Goal: Task Accomplishment & Management: Manage account settings

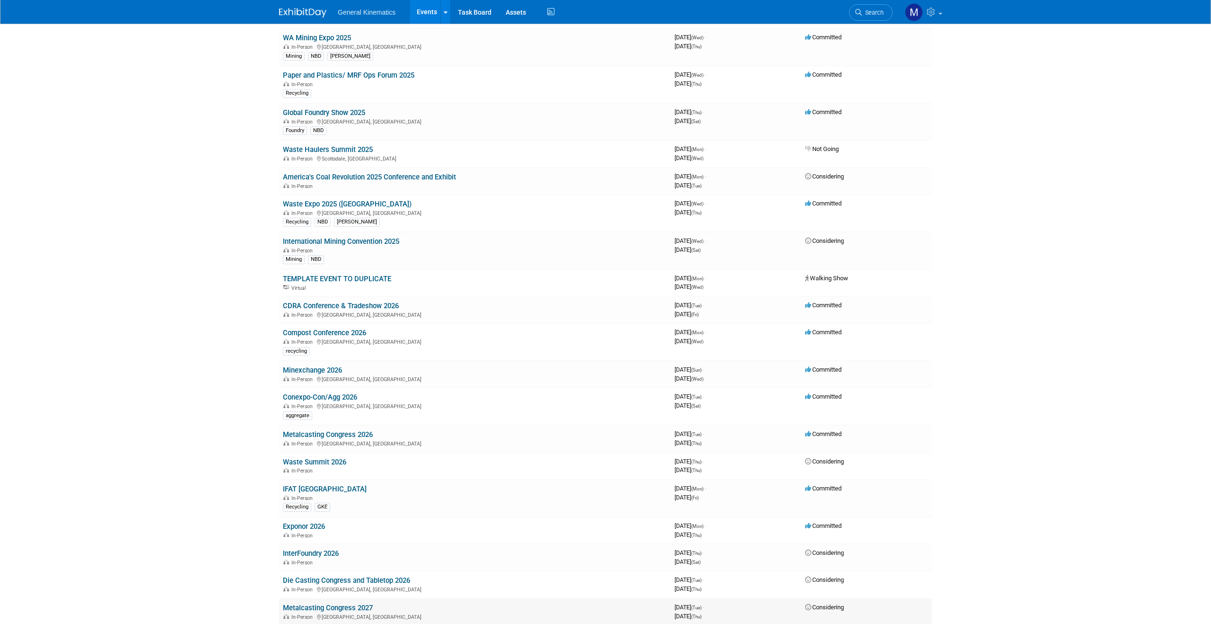
scroll to position [297, 0]
click at [347, 397] on link "Conexpo-Con/Agg 2026" at bounding box center [320, 398] width 74 height 9
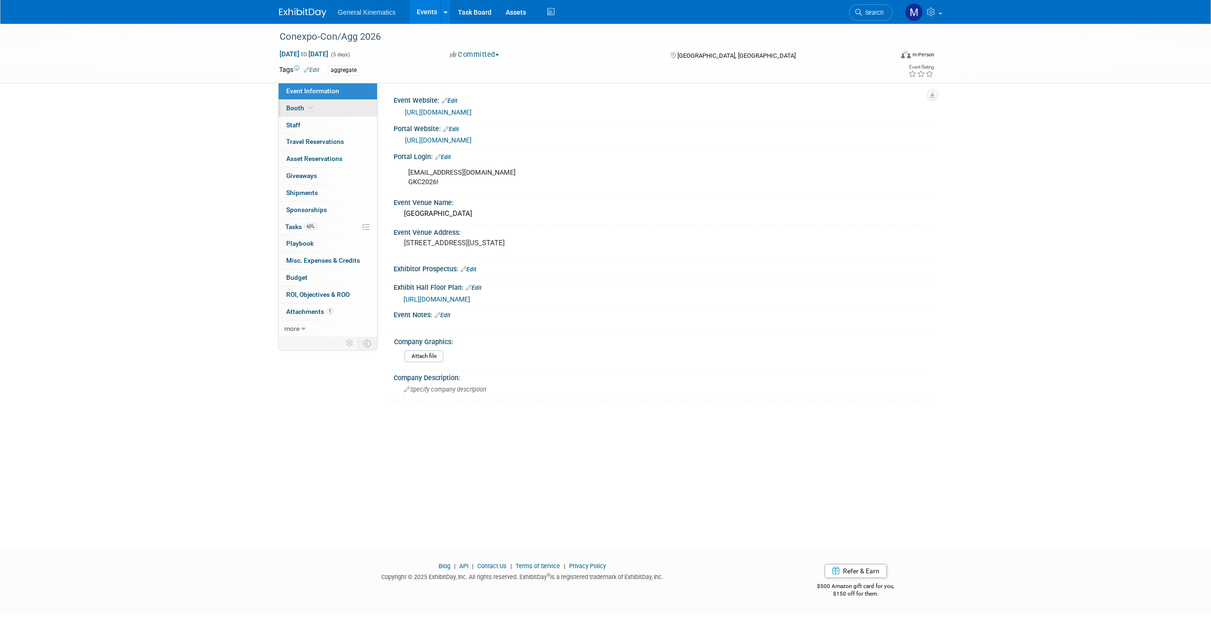
click at [313, 111] on span "Booth" at bounding box center [300, 108] width 29 height 8
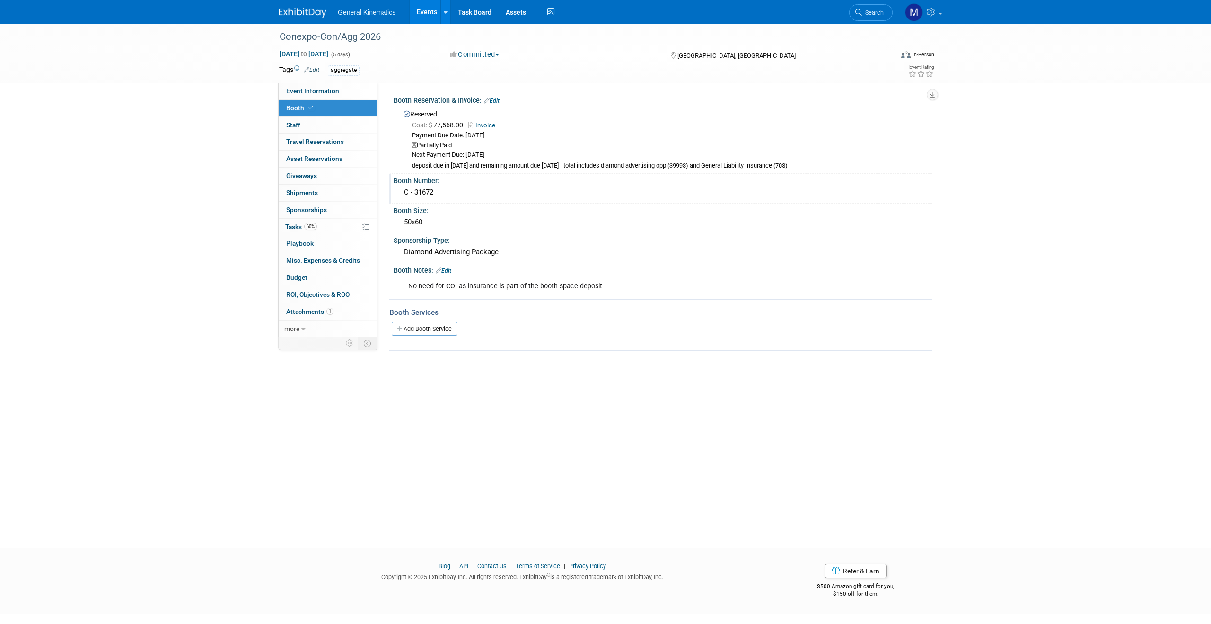
drag, startPoint x: 453, startPoint y: 194, endPoint x: 402, endPoint y: 194, distance: 51.1
click at [402, 194] on div "C - 31672" at bounding box center [663, 192] width 524 height 15
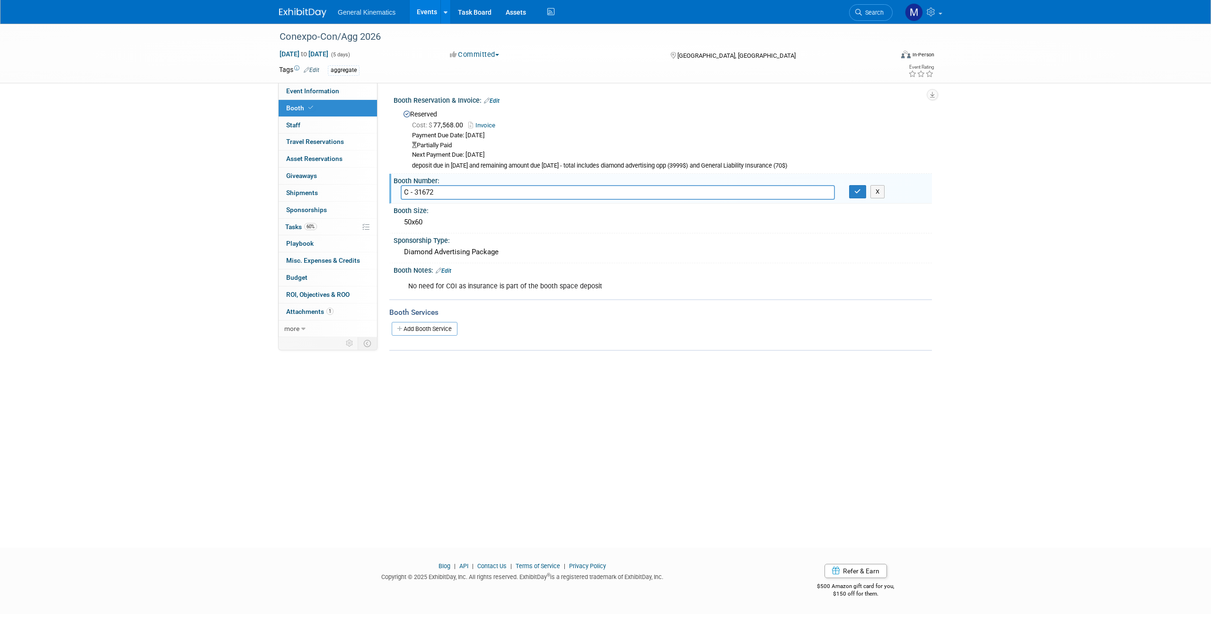
drag, startPoint x: 462, startPoint y: 197, endPoint x: 405, endPoint y: 196, distance: 56.8
click at [405, 196] on input "C - 31672" at bounding box center [618, 192] width 434 height 15
click at [606, 125] on div "Cost: $ 77,568.00 Invoice" at bounding box center [668, 125] width 513 height 10
click at [1044, 475] on div "Conexpo-Con/Agg 2026 Mar 3, 2026 to Mar 7, 2026 (5 days) Mar 3, 2026 to Mar 7, …" at bounding box center [605, 277] width 1211 height 507
click at [881, 198] on div "C - 31672 X" at bounding box center [663, 192] width 538 height 15
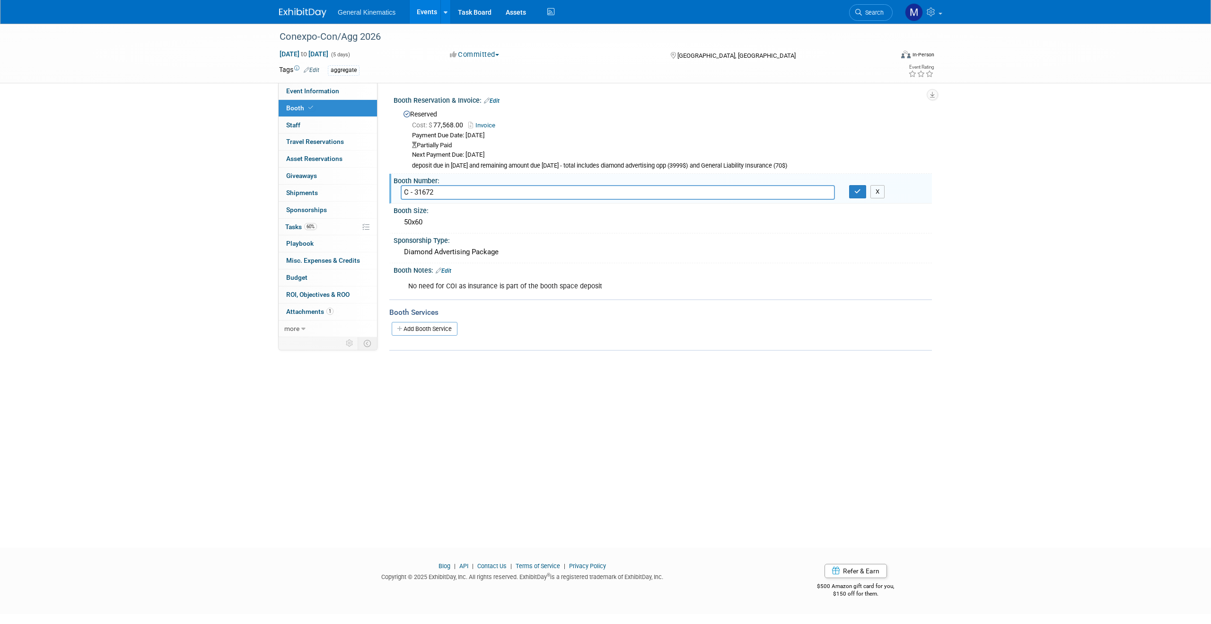
click at [879, 190] on button "X" at bounding box center [878, 191] width 15 height 13
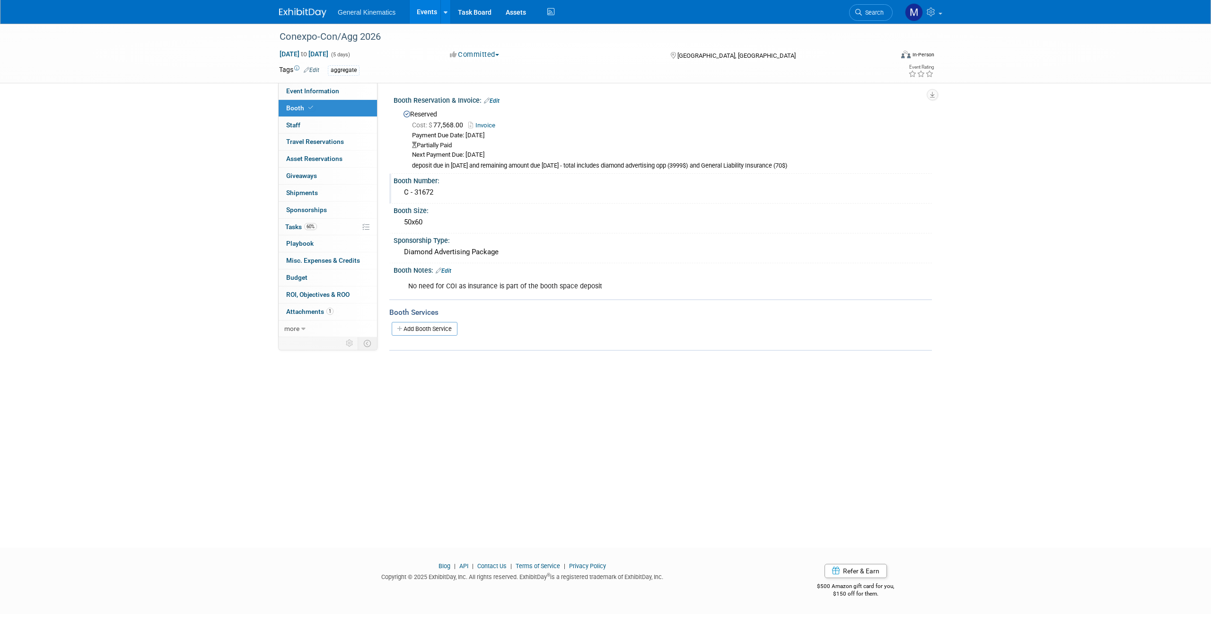
drag, startPoint x: 442, startPoint y: 193, endPoint x: 397, endPoint y: 192, distance: 45.0
click at [397, 192] on div "C - 31672" at bounding box center [663, 193] width 538 height 16
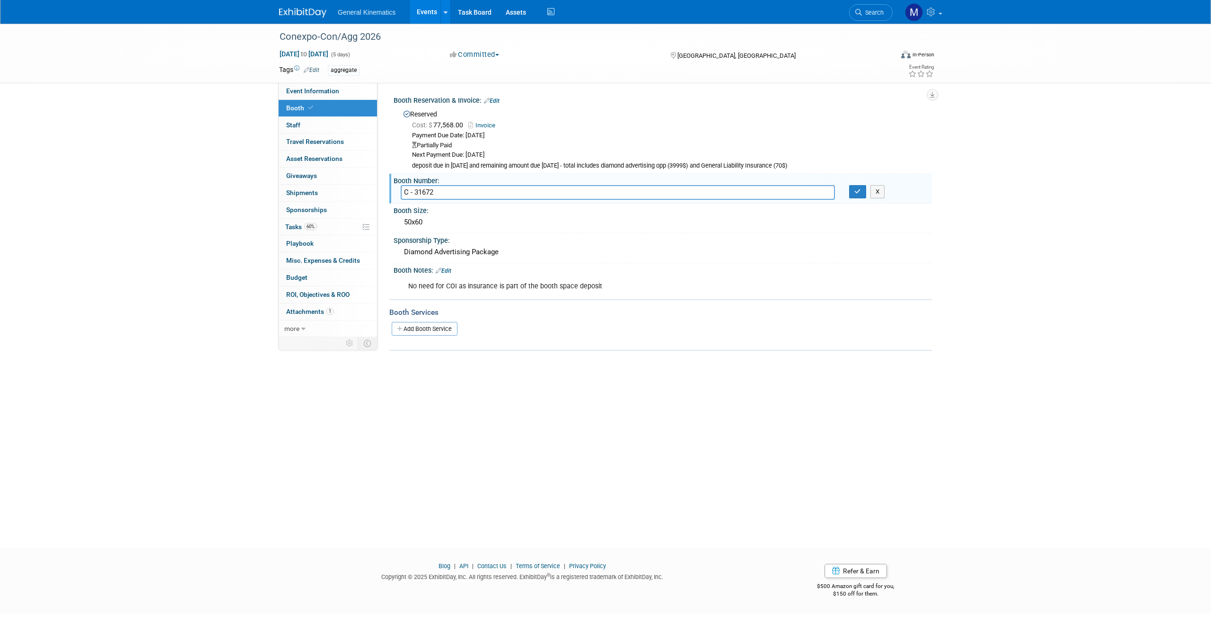
drag, startPoint x: 438, startPoint y: 193, endPoint x: 397, endPoint y: 191, distance: 40.2
click at [397, 191] on div "C - 31672" at bounding box center [618, 192] width 449 height 15
click at [880, 193] on button "X" at bounding box center [878, 191] width 15 height 13
